Goal: Task Accomplishment & Management: Use online tool/utility

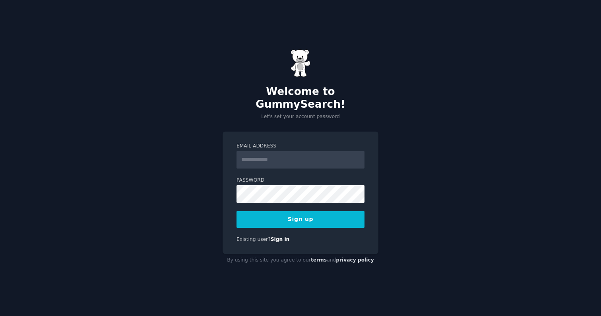
click at [295, 152] on input "Email Address" at bounding box center [301, 160] width 128 height 18
type input "**********"
click at [333, 211] on button "Sign up" at bounding box center [301, 219] width 128 height 17
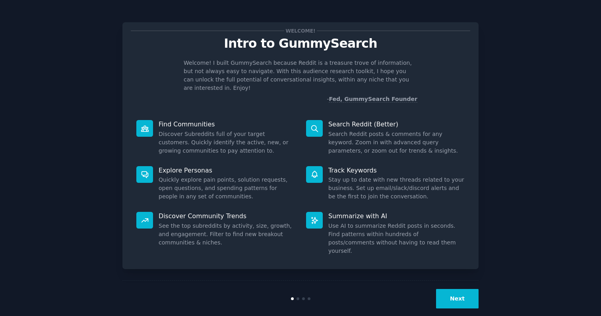
click at [457, 290] on button "Next" at bounding box center [457, 298] width 43 height 19
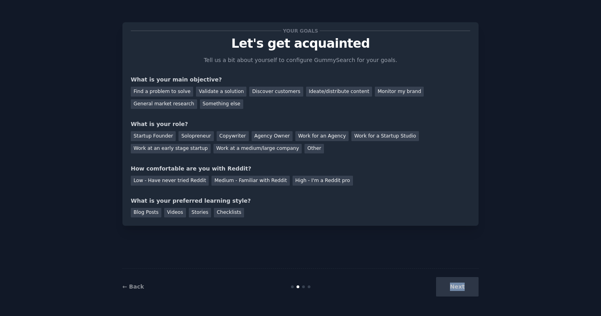
click at [457, 290] on div "Next" at bounding box center [419, 286] width 119 height 19
click at [160, 134] on div "Startup Founder" at bounding box center [153, 136] width 45 height 10
click at [306, 90] on div "Ideate/distribute content" at bounding box center [339, 92] width 66 height 10
click at [268, 86] on div "Find a problem to solve Validate a solution Discover customers Ideate/distribut…" at bounding box center [301, 96] width 340 height 25
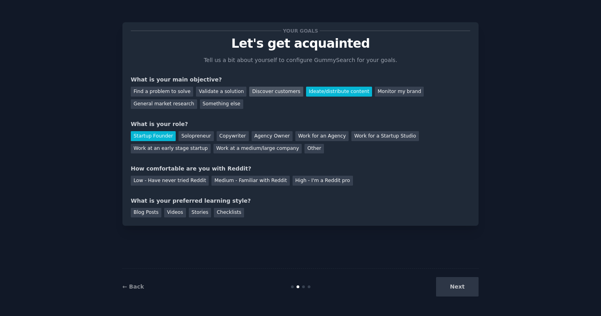
click at [268, 91] on div "Discover customers" at bounding box center [276, 92] width 54 height 10
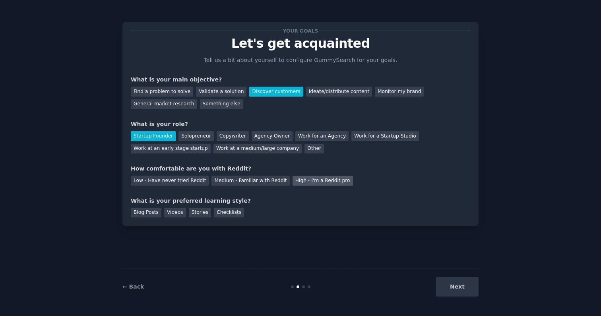
click at [293, 181] on div "High - I'm a Reddit pro" at bounding box center [323, 181] width 60 height 10
click at [156, 214] on div "Blog Posts" at bounding box center [146, 213] width 31 height 10
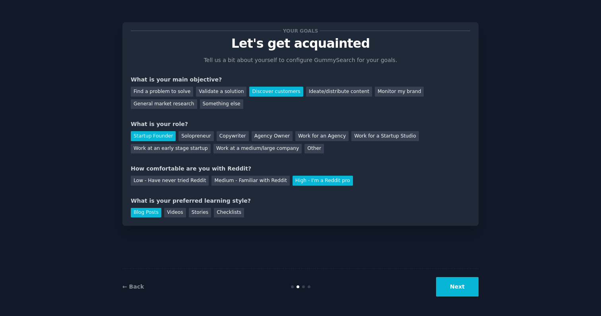
click at [449, 282] on button "Next" at bounding box center [457, 286] width 43 height 19
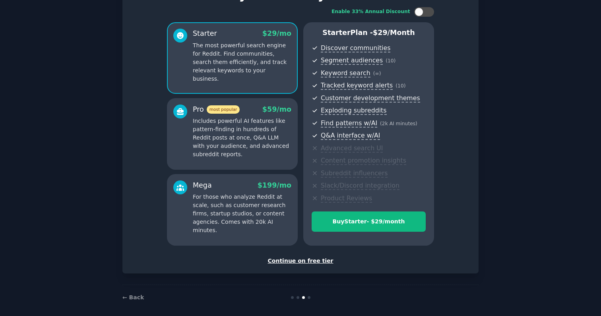
scroll to position [54, 0]
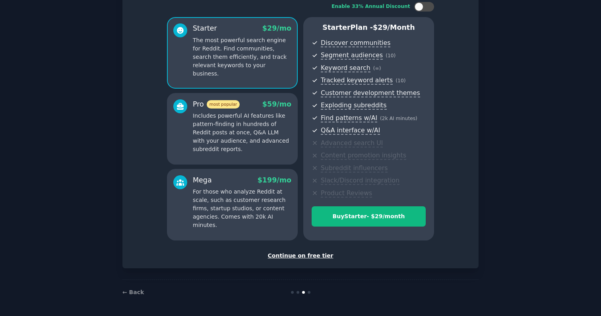
click at [323, 259] on div "Continue on free tier" at bounding box center [301, 256] width 340 height 8
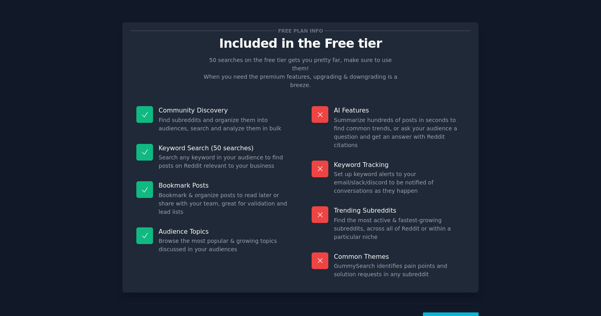
click at [451, 313] on button "Let's Go!" at bounding box center [451, 322] width 56 height 19
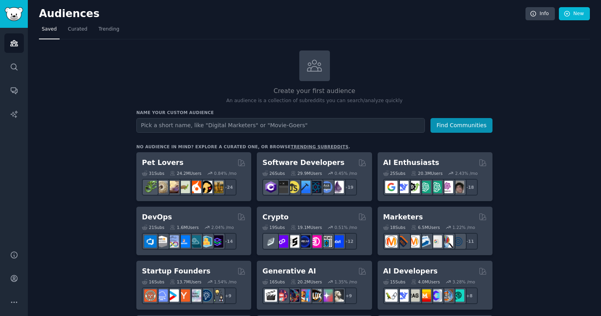
click at [258, 129] on input "text" at bounding box center [280, 125] width 289 height 15
click at [431, 118] on button "Find Communities" at bounding box center [462, 125] width 62 height 15
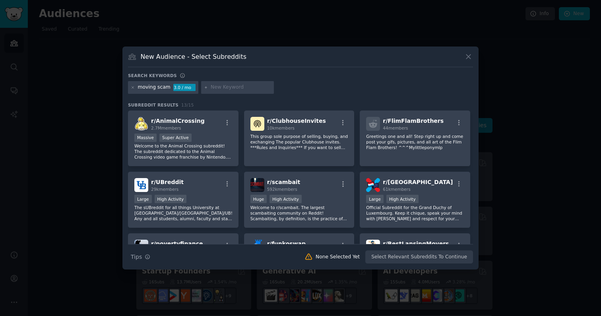
click at [163, 88] on div "moving scam" at bounding box center [154, 87] width 33 height 7
click at [168, 88] on div "moving scam 3.0 / mo" at bounding box center [163, 87] width 70 height 13
click at [167, 88] on div "moving scam" at bounding box center [154, 87] width 33 height 7
click at [173, 90] on div "3.0 / mo" at bounding box center [184, 87] width 22 height 7
click at [175, 90] on div "3.0 / mo" at bounding box center [184, 87] width 22 height 7
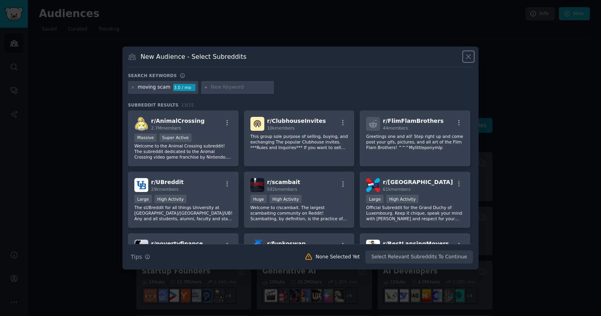
click at [471, 56] on icon at bounding box center [469, 57] width 8 height 8
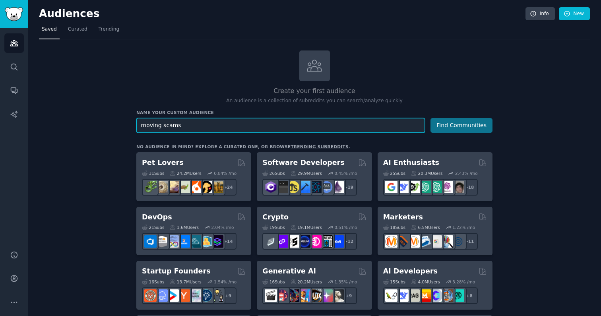
type input "moving scams"
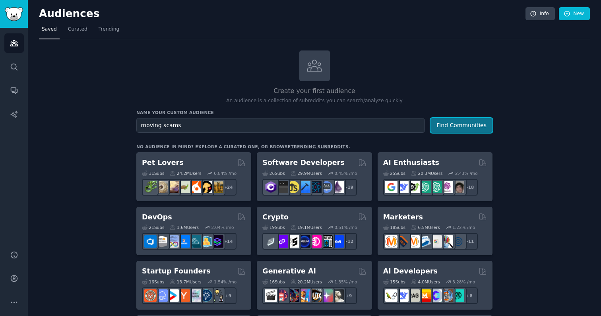
click at [449, 122] on button "Find Communities" at bounding box center [462, 125] width 62 height 15
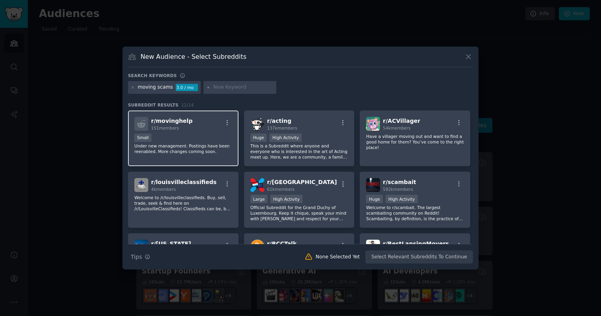
click at [185, 134] on div "Small" at bounding box center [183, 139] width 98 height 10
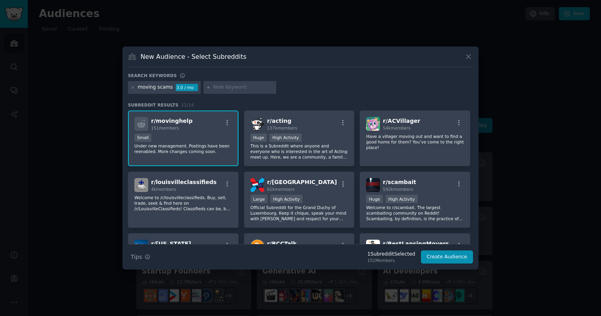
click at [167, 87] on div "moving scams" at bounding box center [155, 87] width 35 height 7
click at [132, 89] on div at bounding box center [133, 87] width 4 height 7
click at [470, 55] on icon at bounding box center [469, 57] width 4 height 4
